Goal: Find contact information: Find contact information

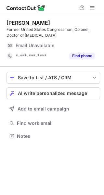
scroll to position [132, 104]
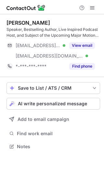
scroll to position [142, 104]
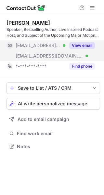
click at [84, 45] on button "View email" at bounding box center [82, 45] width 26 height 7
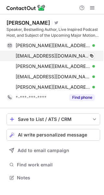
scroll to position [173, 104]
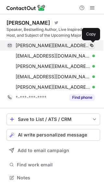
click at [92, 44] on span at bounding box center [91, 45] width 5 height 5
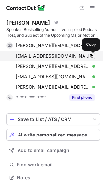
click at [91, 55] on span at bounding box center [91, 55] width 5 height 5
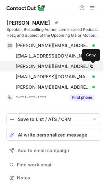
click at [93, 65] on span at bounding box center [91, 66] width 5 height 5
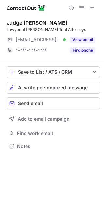
scroll to position [3, 3]
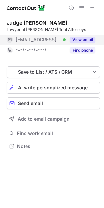
click at [81, 38] on button "View email" at bounding box center [82, 39] width 26 height 7
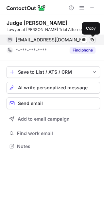
click at [91, 39] on span at bounding box center [91, 39] width 5 height 5
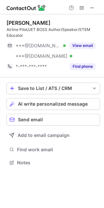
scroll to position [158, 104]
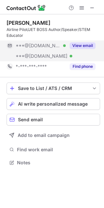
click at [87, 45] on button "View email" at bounding box center [82, 45] width 26 height 7
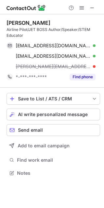
scroll to position [168, 104]
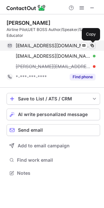
click at [92, 45] on span at bounding box center [91, 45] width 5 height 5
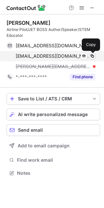
click at [92, 55] on span at bounding box center [91, 55] width 5 height 5
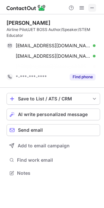
scroll to position [158, 104]
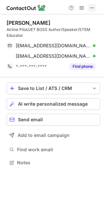
click at [95, 10] on button at bounding box center [92, 8] width 8 height 8
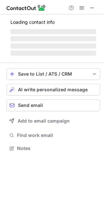
scroll to position [147, 104]
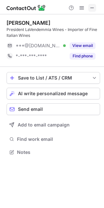
click at [90, 7] on span at bounding box center [91, 7] width 5 height 5
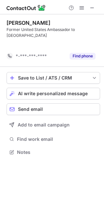
scroll to position [131, 104]
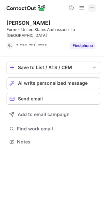
click at [93, 8] on span at bounding box center [91, 7] width 5 height 5
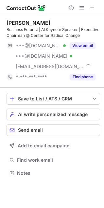
scroll to position [168, 104]
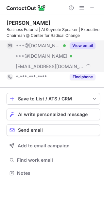
click at [87, 40] on div "View email" at bounding box center [80, 45] width 30 height 10
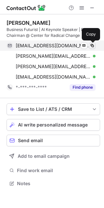
click at [91, 45] on span at bounding box center [91, 45] width 5 height 5
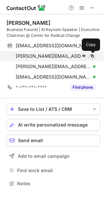
click at [91, 55] on span at bounding box center [91, 55] width 5 height 5
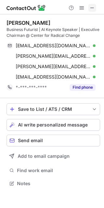
click at [91, 9] on span at bounding box center [91, 7] width 5 height 5
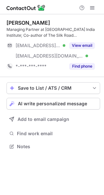
scroll to position [142, 104]
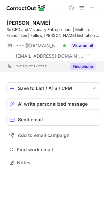
scroll to position [158, 104]
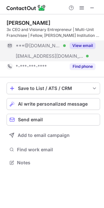
click at [84, 44] on button "View email" at bounding box center [82, 45] width 26 height 7
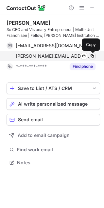
click at [93, 55] on span at bounding box center [91, 55] width 5 height 5
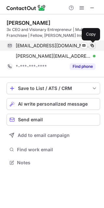
click at [93, 46] on span at bounding box center [91, 45] width 5 height 5
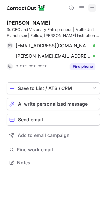
click at [92, 7] on span at bounding box center [91, 7] width 5 height 5
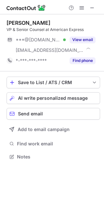
scroll to position [152, 104]
click at [92, 7] on span at bounding box center [91, 7] width 5 height 5
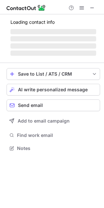
scroll to position [152, 104]
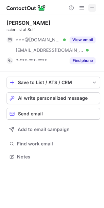
click at [92, 8] on span at bounding box center [91, 7] width 5 height 5
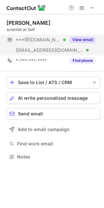
click at [83, 41] on button "View email" at bounding box center [82, 39] width 26 height 7
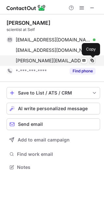
click at [91, 59] on span at bounding box center [91, 60] width 5 height 5
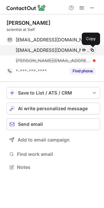
click at [93, 50] on span at bounding box center [91, 50] width 5 height 5
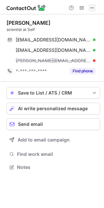
click at [90, 8] on span at bounding box center [91, 7] width 5 height 5
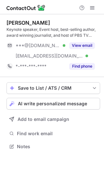
scroll to position [142, 104]
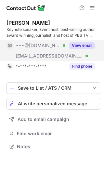
click at [78, 45] on button "View email" at bounding box center [82, 45] width 26 height 7
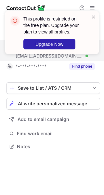
click at [90, 7] on div "This profile is restricted on the free plan. Upgrade your plan to view all prof…" at bounding box center [52, 35] width 104 height 61
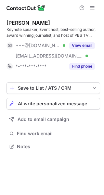
scroll to position [142, 104]
click at [93, 9] on span at bounding box center [92, 7] width 5 height 5
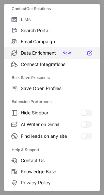
scroll to position [76, 0]
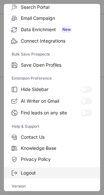
click at [38, 170] on span "Logout" at bounding box center [57, 173] width 72 height 6
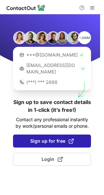
click at [55, 138] on span "Sign up for free" at bounding box center [52, 141] width 44 height 7
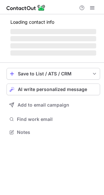
scroll to position [142, 104]
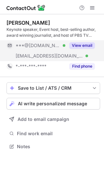
click at [79, 44] on button "View email" at bounding box center [82, 45] width 26 height 7
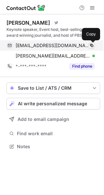
click at [92, 45] on span at bounding box center [91, 45] width 5 height 5
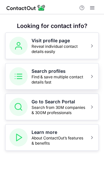
click at [43, 72] on h5 "Search profiles" at bounding box center [59, 71] width 54 height 7
click at [32, 74] on h5 "Search profiles" at bounding box center [59, 71] width 54 height 7
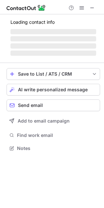
scroll to position [152, 104]
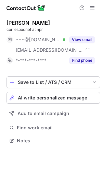
scroll to position [136, 104]
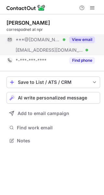
click at [94, 39] on button "View email" at bounding box center [82, 39] width 26 height 7
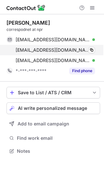
scroll to position [147, 104]
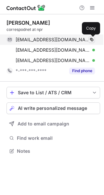
click at [93, 39] on span at bounding box center [91, 39] width 5 height 5
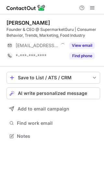
scroll to position [132, 104]
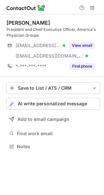
scroll to position [142, 104]
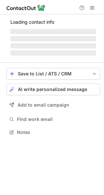
scroll to position [132, 104]
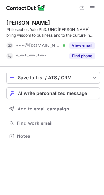
scroll to position [132, 104]
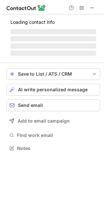
scroll to position [3, 3]
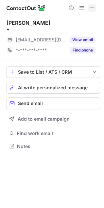
click at [93, 7] on span at bounding box center [91, 7] width 5 height 5
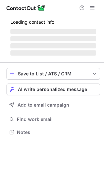
scroll to position [136, 104]
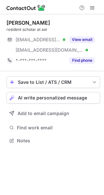
scroll to position [136, 104]
